Goal: Task Accomplishment & Management: Use online tool/utility

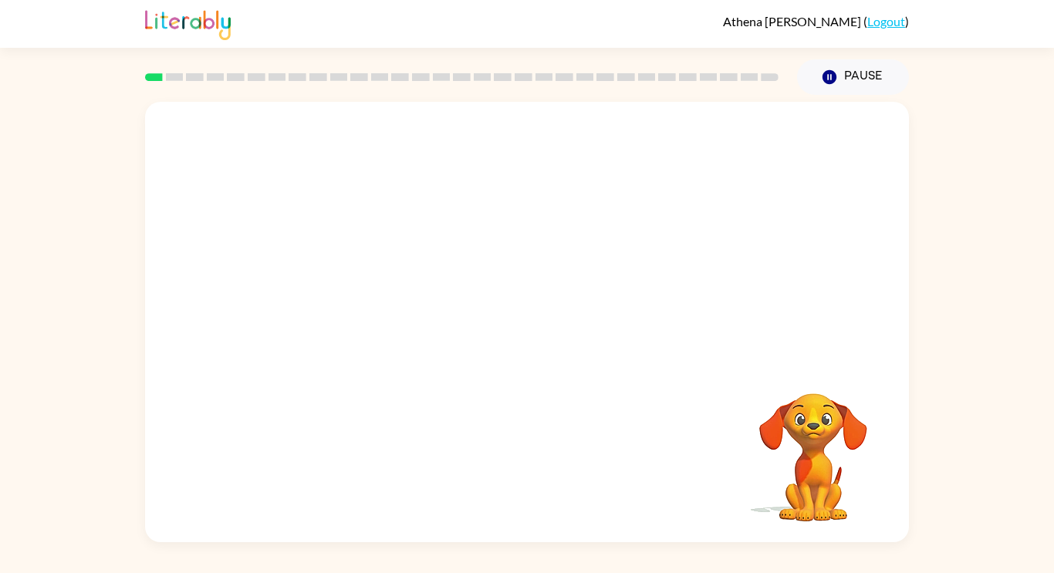
click at [826, 377] on video "Your browser must support playing .mp4 files to use Literably. Please try using…" at bounding box center [813, 447] width 154 height 154
click at [526, 314] on button "button" at bounding box center [527, 330] width 99 height 56
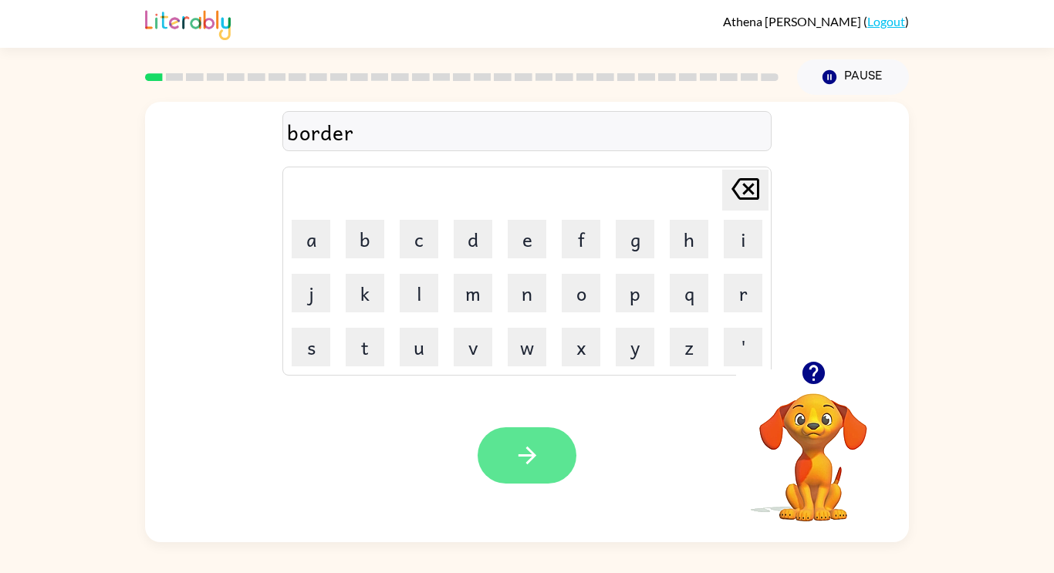
click at [493, 443] on button "button" at bounding box center [527, 456] width 99 height 56
click at [546, 429] on button "button" at bounding box center [527, 456] width 99 height 56
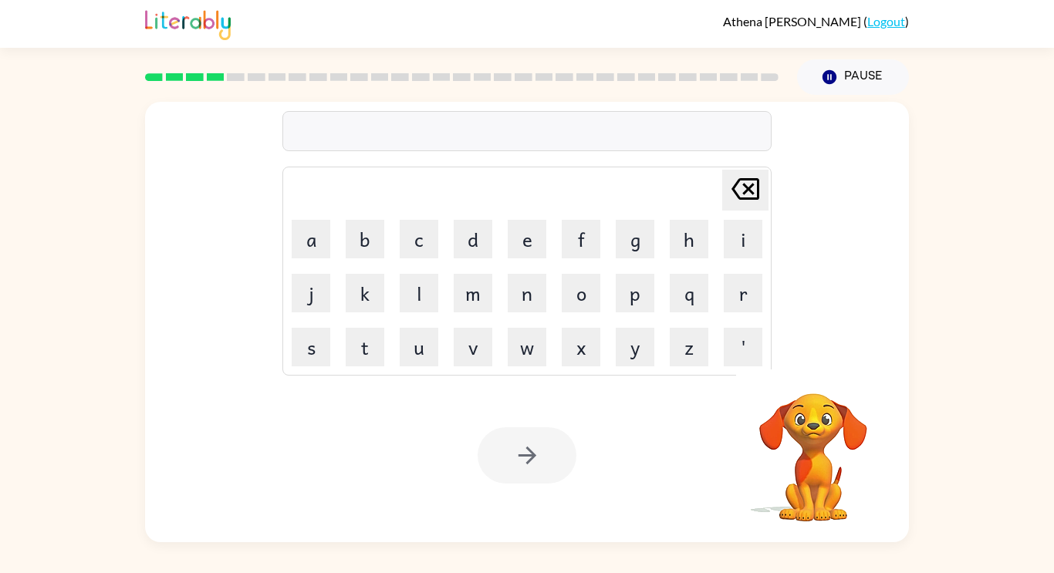
click at [599, 561] on div "Athena Mahmud ( Logout ) Pause Pause Delete Delete last character input a b c d…" at bounding box center [527, 286] width 1054 height 573
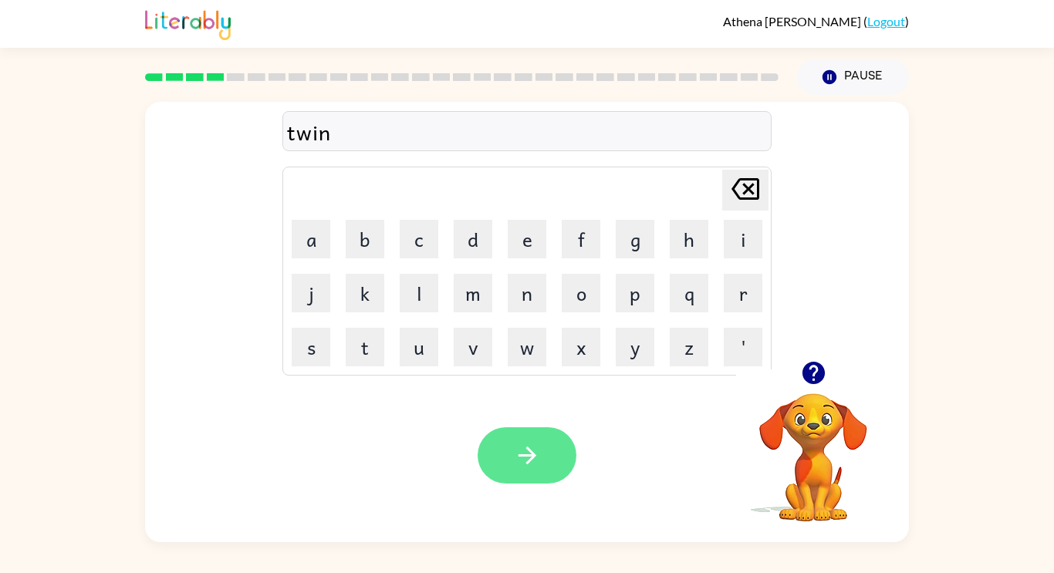
click at [532, 455] on icon "button" at bounding box center [527, 456] width 18 height 18
click at [531, 464] on div at bounding box center [527, 456] width 99 height 56
click at [486, 457] on button "button" at bounding box center [527, 456] width 99 height 56
click at [527, 481] on button "button" at bounding box center [527, 456] width 99 height 56
click at [493, 468] on button "button" at bounding box center [527, 456] width 99 height 56
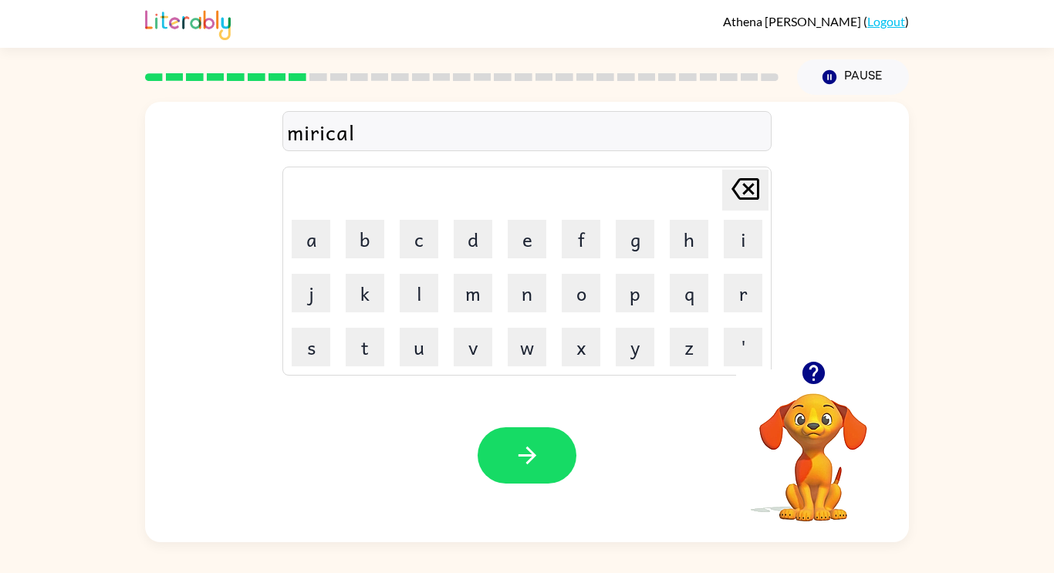
click at [455, 443] on div "Your browser must support playing .mp4 files to use Literably. Please try using…" at bounding box center [527, 456] width 764 height 174
click at [506, 464] on button "button" at bounding box center [527, 456] width 99 height 56
click at [512, 438] on button "button" at bounding box center [527, 456] width 99 height 56
click at [478, 442] on div at bounding box center [527, 456] width 99 height 56
click at [507, 459] on button "button" at bounding box center [527, 456] width 99 height 56
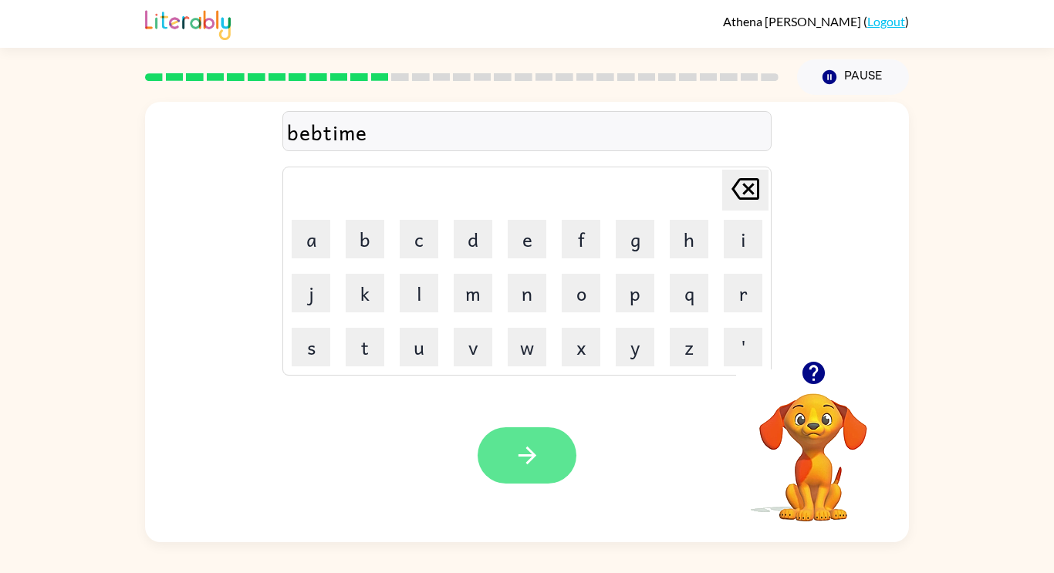
click at [503, 434] on button "button" at bounding box center [527, 456] width 99 height 56
click at [475, 463] on div "Your browser must support playing .mp4 files to use Literably. Please try using…" at bounding box center [527, 456] width 764 height 174
click at [495, 456] on button "button" at bounding box center [527, 456] width 99 height 56
click at [480, 464] on button "button" at bounding box center [527, 456] width 99 height 56
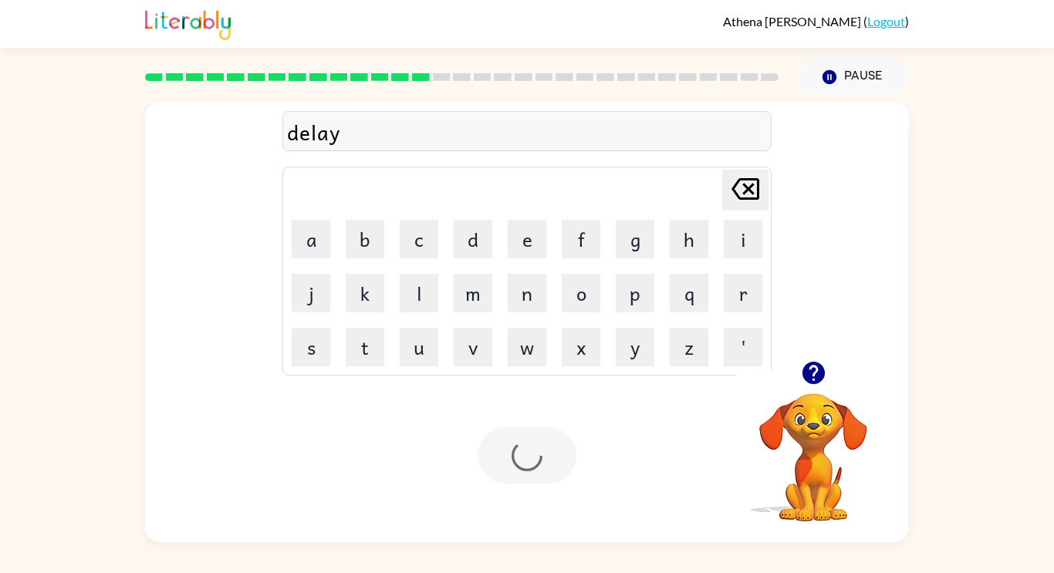
click at [464, 453] on div "Your browser must support playing .mp4 files to use Literably. Please try using…" at bounding box center [527, 456] width 764 height 174
click at [483, 445] on button "button" at bounding box center [527, 456] width 99 height 56
click at [486, 459] on div at bounding box center [527, 456] width 99 height 56
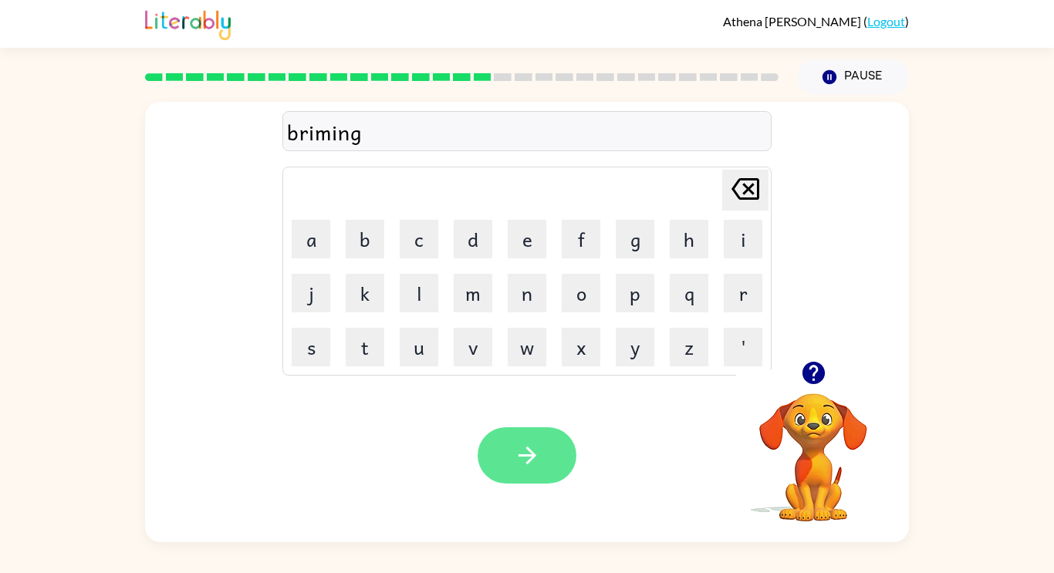
click at [508, 456] on button "button" at bounding box center [527, 456] width 99 height 56
click at [820, 392] on div at bounding box center [813, 372] width 154 height 39
click at [822, 381] on icon "button" at bounding box center [813, 373] width 27 height 27
click at [519, 449] on icon "button" at bounding box center [527, 455] width 27 height 27
click at [539, 410] on div "Your browser must support playing .mp4 files to use Literably. Please try using…" at bounding box center [527, 456] width 764 height 174
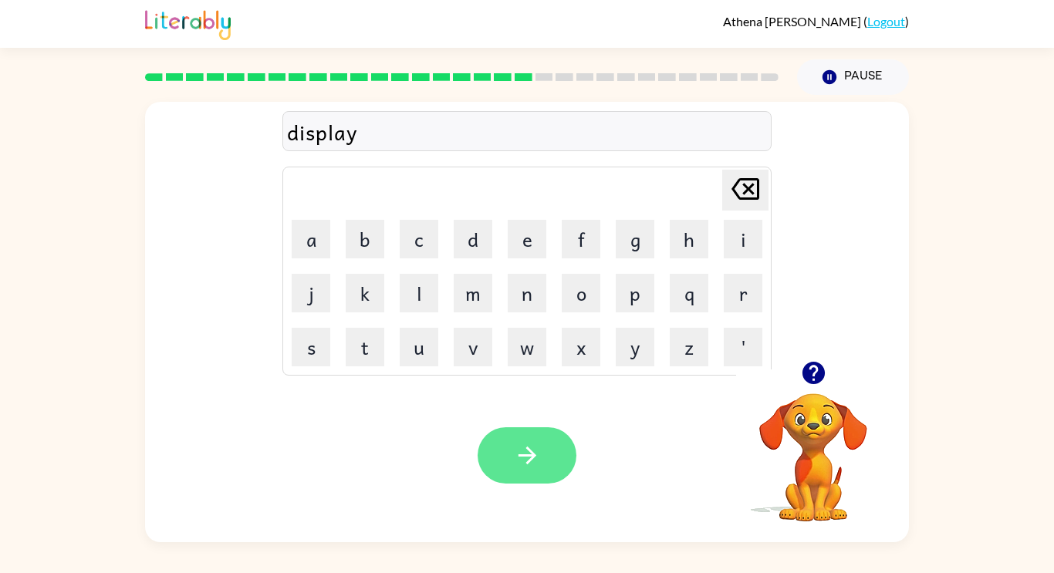
click at [529, 438] on button "button" at bounding box center [527, 456] width 99 height 56
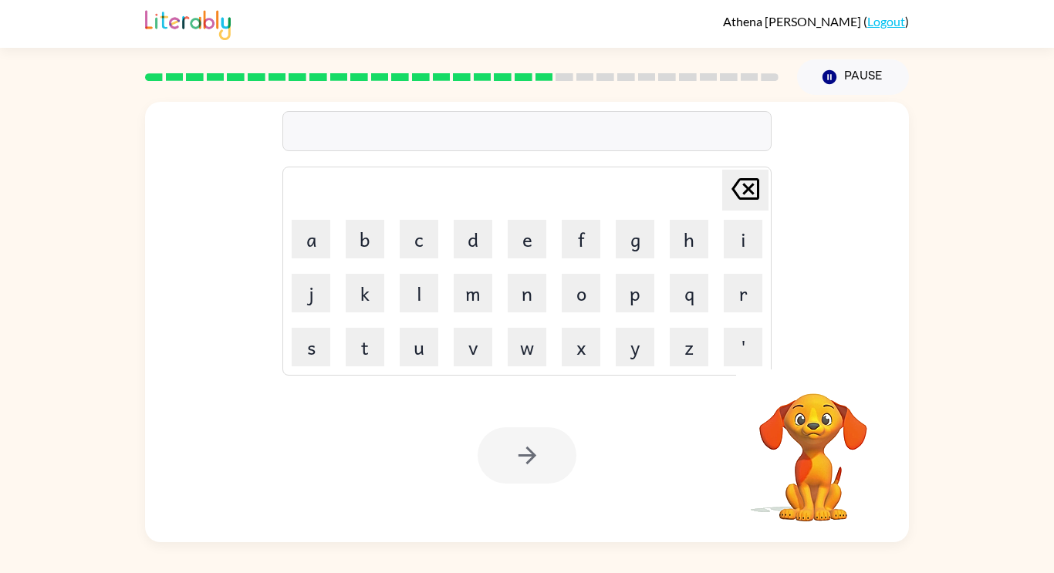
click at [551, 330] on td "w" at bounding box center [527, 347] width 52 height 52
click at [479, 232] on button "d" at bounding box center [473, 239] width 39 height 39
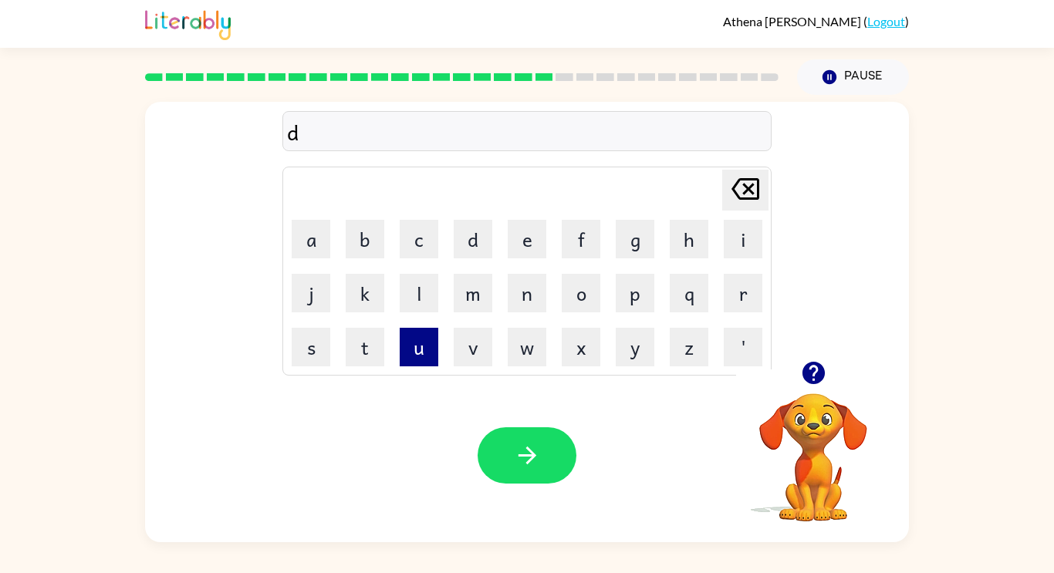
click at [404, 337] on button "u" at bounding box center [419, 347] width 39 height 39
click at [313, 346] on button "s" at bounding box center [311, 347] width 39 height 39
click at [357, 352] on button "t" at bounding box center [365, 347] width 39 height 39
click at [515, 229] on button "e" at bounding box center [527, 239] width 39 height 39
click at [467, 239] on button "d" at bounding box center [473, 239] width 39 height 39
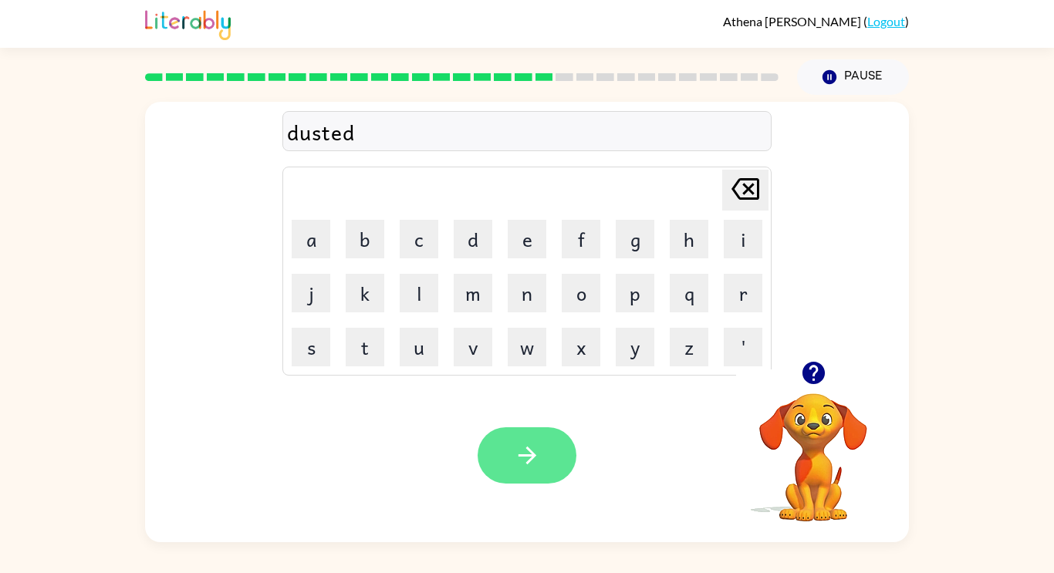
click at [509, 451] on button "button" at bounding box center [527, 456] width 99 height 56
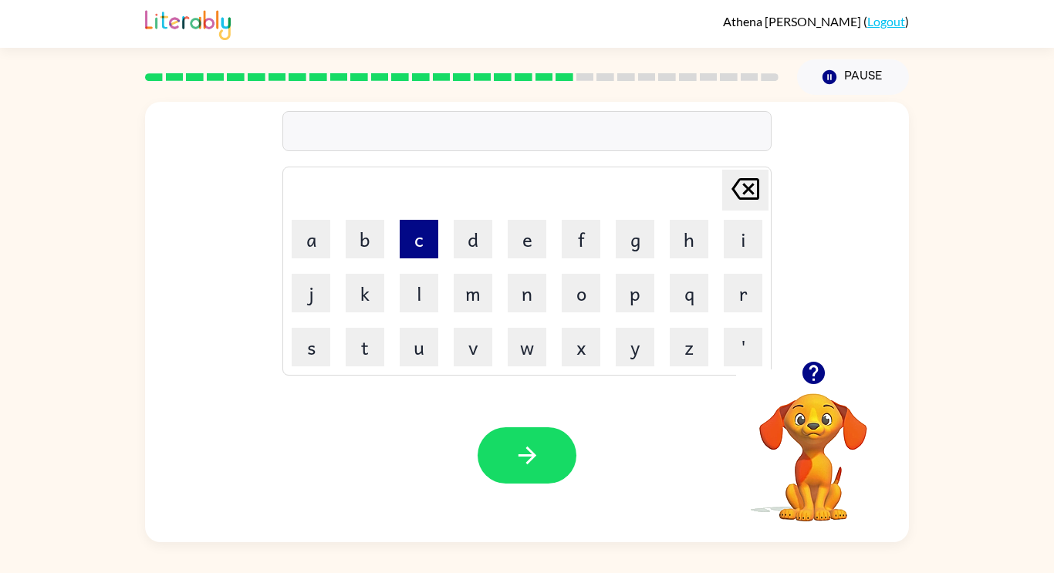
click at [417, 242] on button "c" at bounding box center [419, 239] width 39 height 39
click at [526, 245] on button "e" at bounding box center [527, 239] width 39 height 39
click at [510, 288] on button "n" at bounding box center [527, 293] width 39 height 39
click at [374, 350] on button "t" at bounding box center [365, 347] width 39 height 39
click at [742, 240] on button "i" at bounding box center [743, 239] width 39 height 39
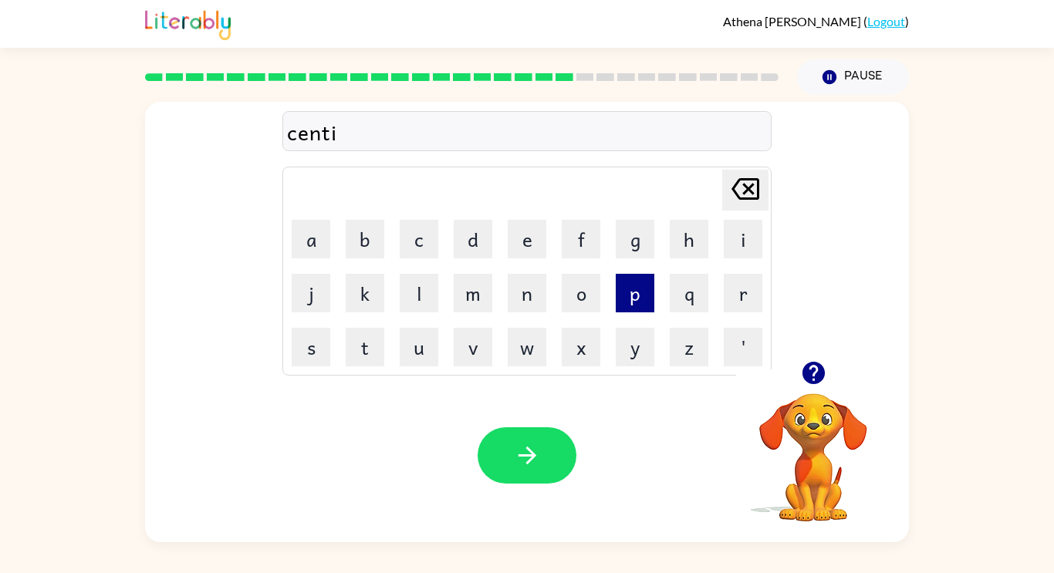
click at [621, 294] on button "p" at bounding box center [635, 293] width 39 height 39
click at [739, 221] on button "i" at bounding box center [743, 239] width 39 height 39
click at [459, 238] on button "d" at bounding box center [473, 239] width 39 height 39
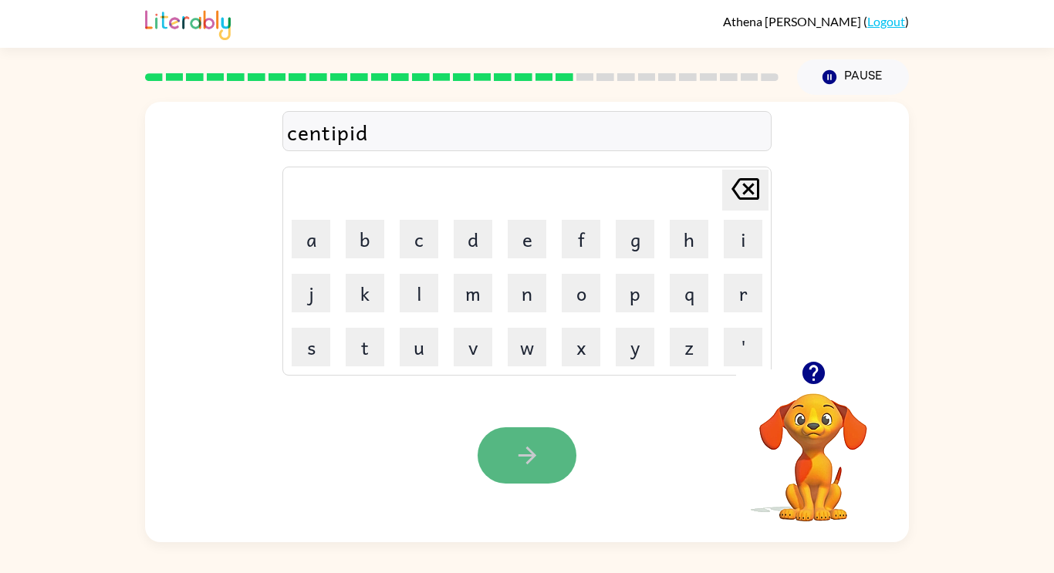
click at [511, 458] on button "button" at bounding box center [527, 456] width 99 height 56
click at [498, 468] on button "button" at bounding box center [527, 456] width 99 height 56
click at [509, 496] on div "Your browser must support playing .mp4 files to use Literably. Please try using…" at bounding box center [527, 456] width 764 height 174
click at [509, 478] on div at bounding box center [527, 456] width 99 height 56
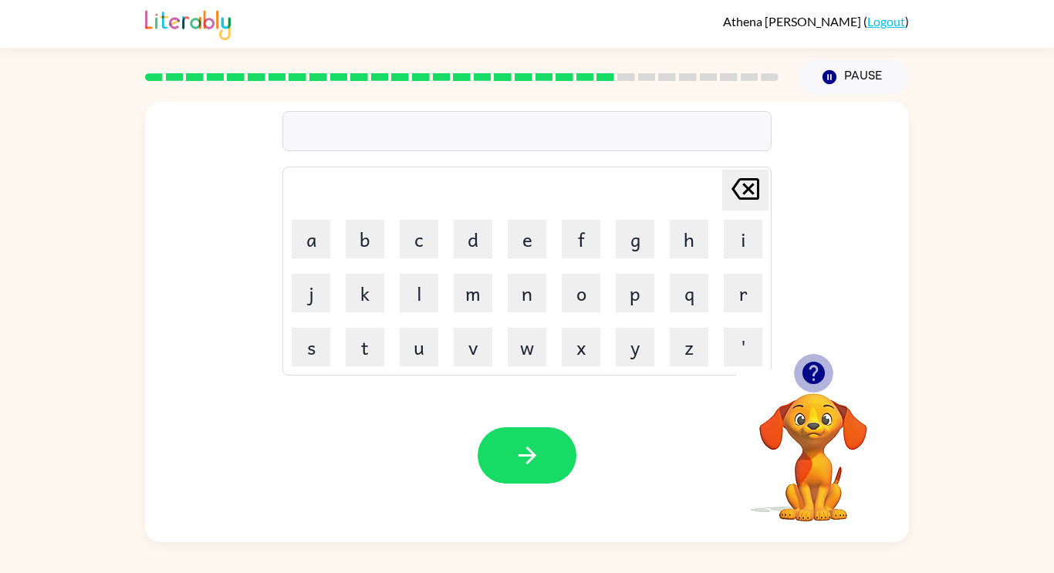
click at [812, 367] on icon "button" at bounding box center [813, 373] width 27 height 27
click at [467, 307] on button "m" at bounding box center [473, 293] width 39 height 39
click at [298, 233] on button "a" at bounding box center [311, 239] width 39 height 39
click at [729, 302] on button "r" at bounding box center [743, 293] width 39 height 39
click at [356, 292] on button "k" at bounding box center [365, 293] width 39 height 39
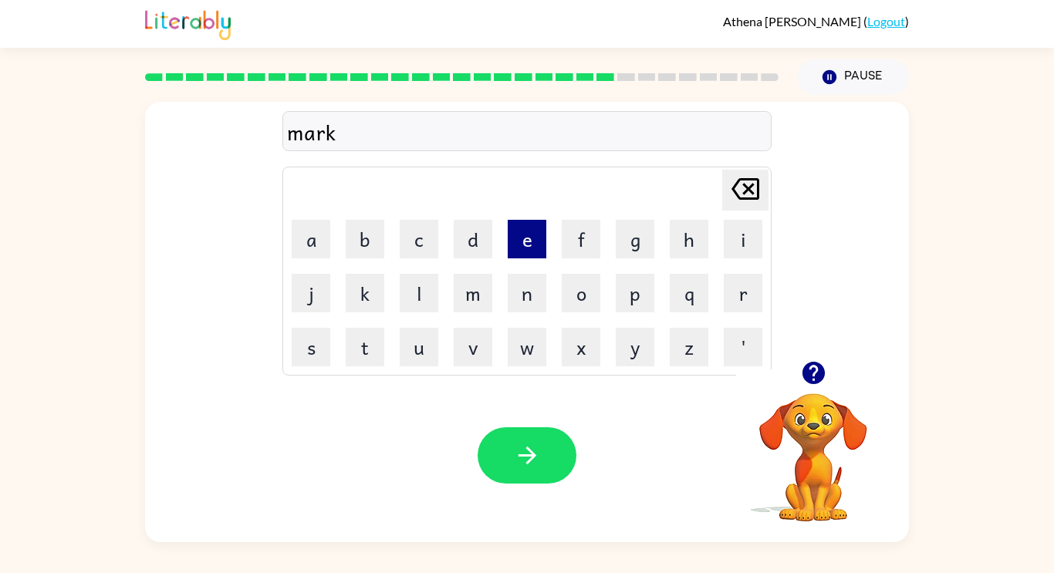
click at [521, 242] on button "e" at bounding box center [527, 239] width 39 height 39
click at [728, 295] on button "r" at bounding box center [743, 293] width 39 height 39
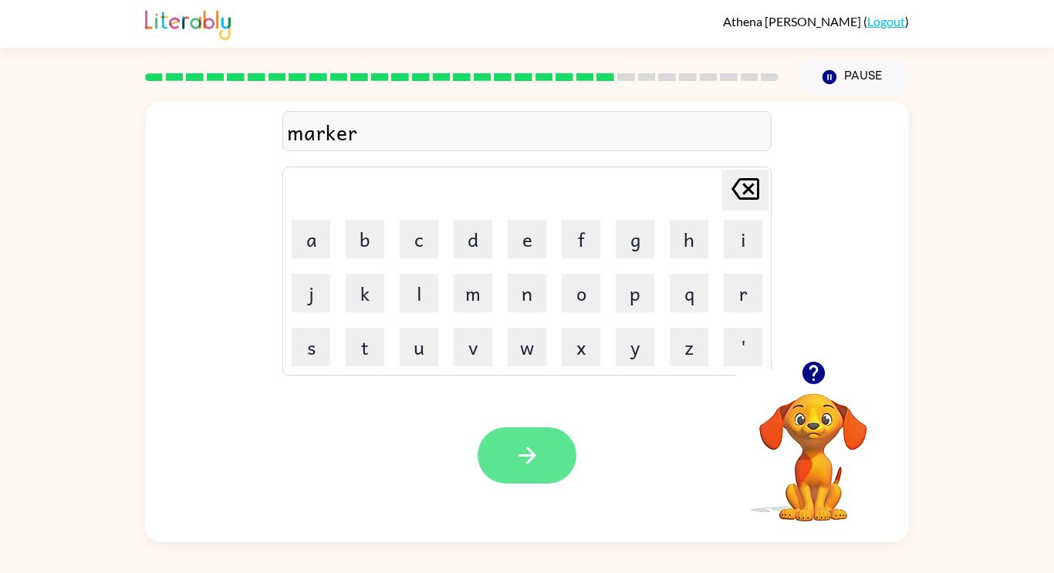
click at [532, 466] on icon "button" at bounding box center [527, 455] width 27 height 27
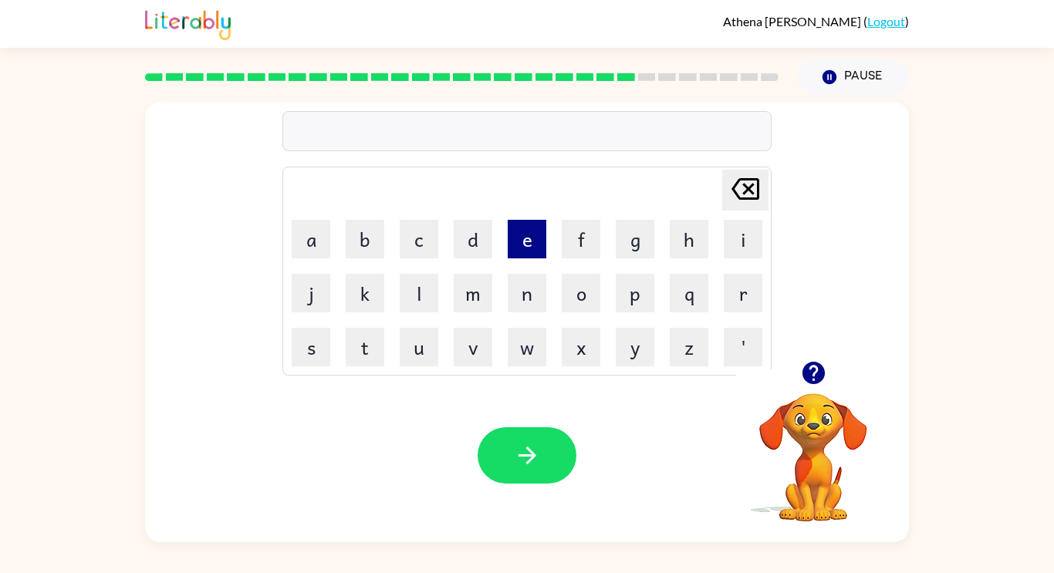
click at [531, 242] on button "e" at bounding box center [527, 239] width 39 height 39
click at [458, 235] on button "d" at bounding box center [473, 239] width 39 height 39
click at [472, 347] on button "v" at bounding box center [473, 347] width 39 height 39
click at [306, 221] on button "a" at bounding box center [311, 239] width 39 height 39
click at [411, 347] on button "u" at bounding box center [419, 347] width 39 height 39
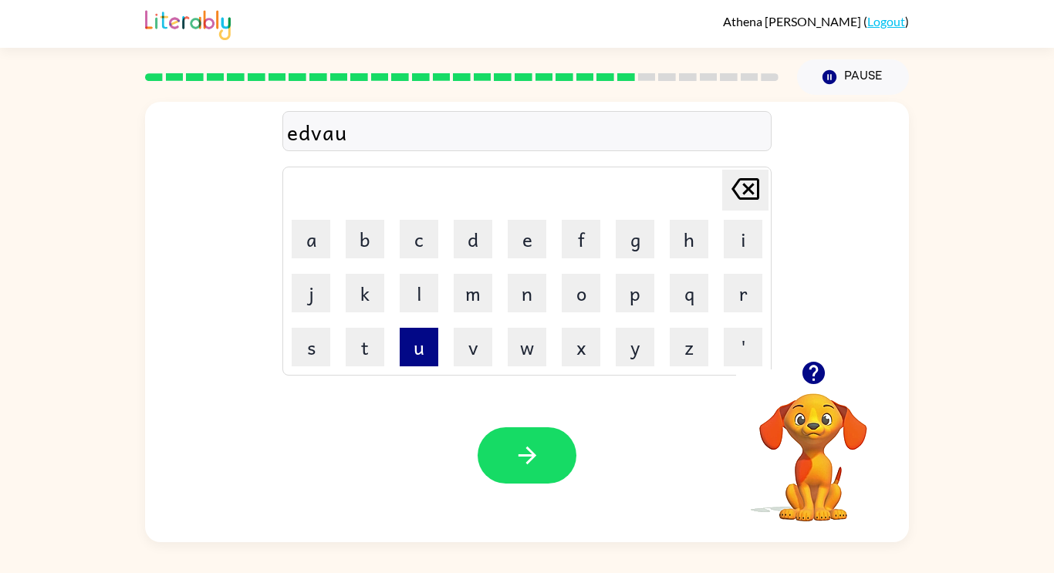
type button "u"
click at [513, 256] on button "e" at bounding box center [527, 239] width 39 height 39
type button "e"
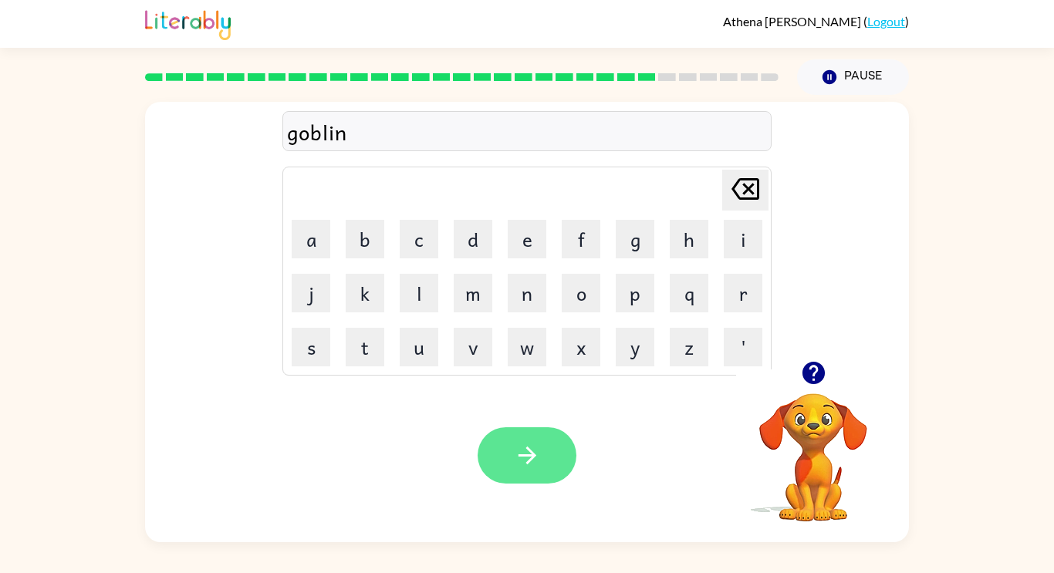
click at [514, 435] on button "button" at bounding box center [527, 456] width 99 height 56
click at [495, 446] on div at bounding box center [527, 456] width 99 height 56
click at [536, 458] on icon "button" at bounding box center [527, 455] width 27 height 27
click at [494, 471] on button "button" at bounding box center [527, 456] width 99 height 56
click at [528, 441] on button "button" at bounding box center [527, 456] width 99 height 56
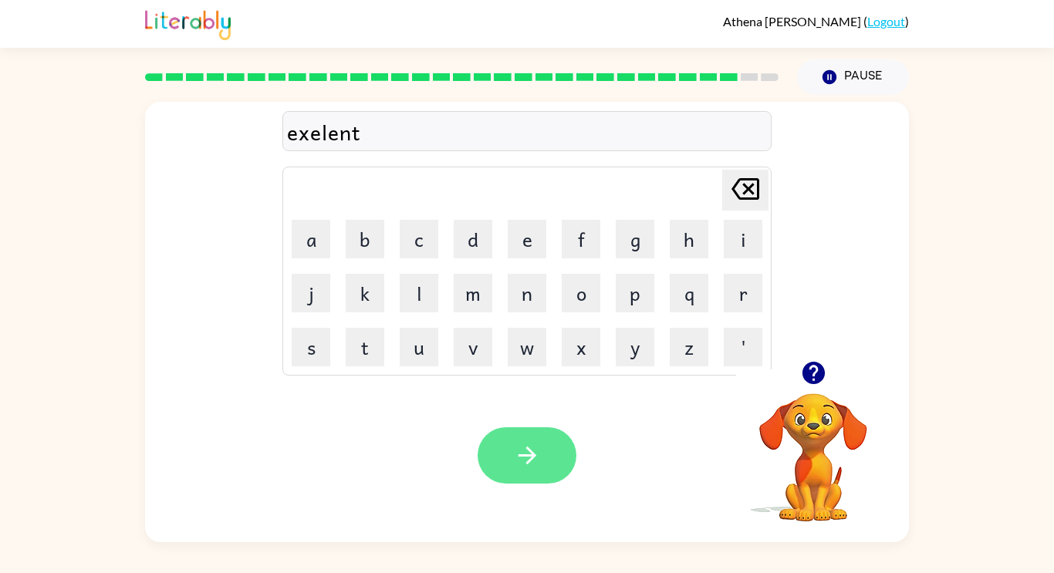
click at [544, 463] on button "button" at bounding box center [527, 456] width 99 height 56
click at [549, 467] on div at bounding box center [527, 456] width 99 height 56
click at [517, 451] on icon "button" at bounding box center [527, 455] width 27 height 27
